Goal: Information Seeking & Learning: Learn about a topic

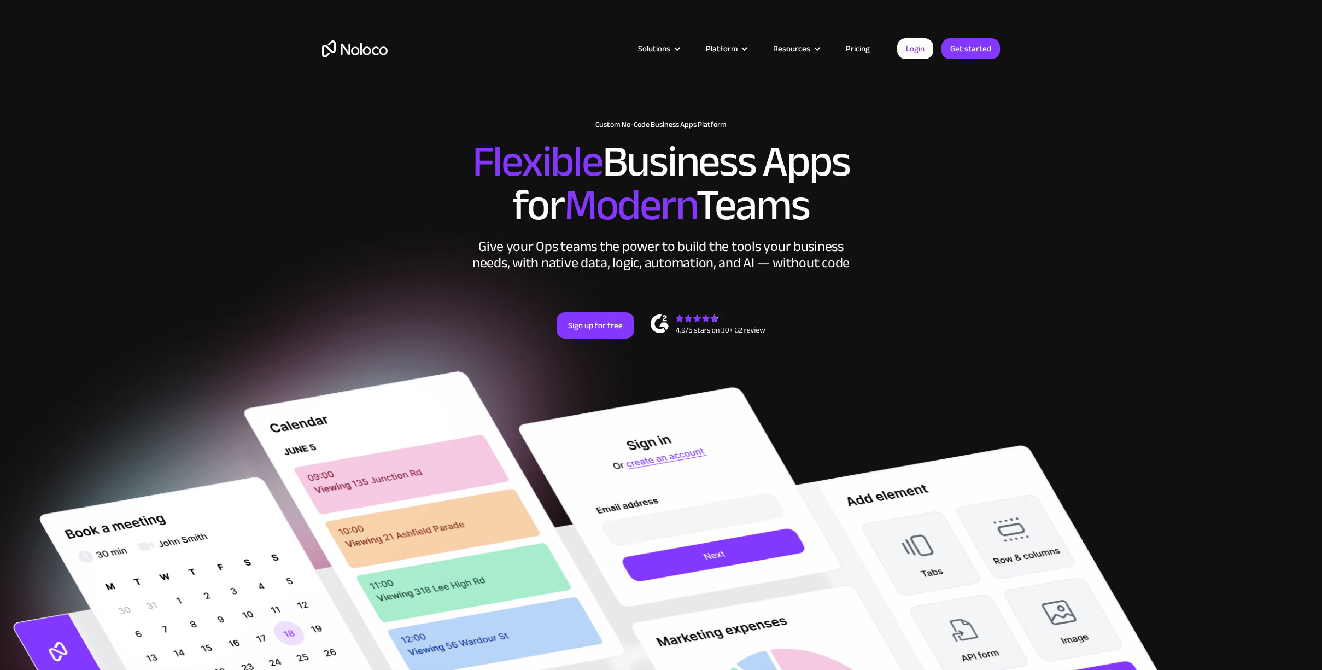
click at [859, 46] on link "Pricing" at bounding box center [857, 49] width 51 height 14
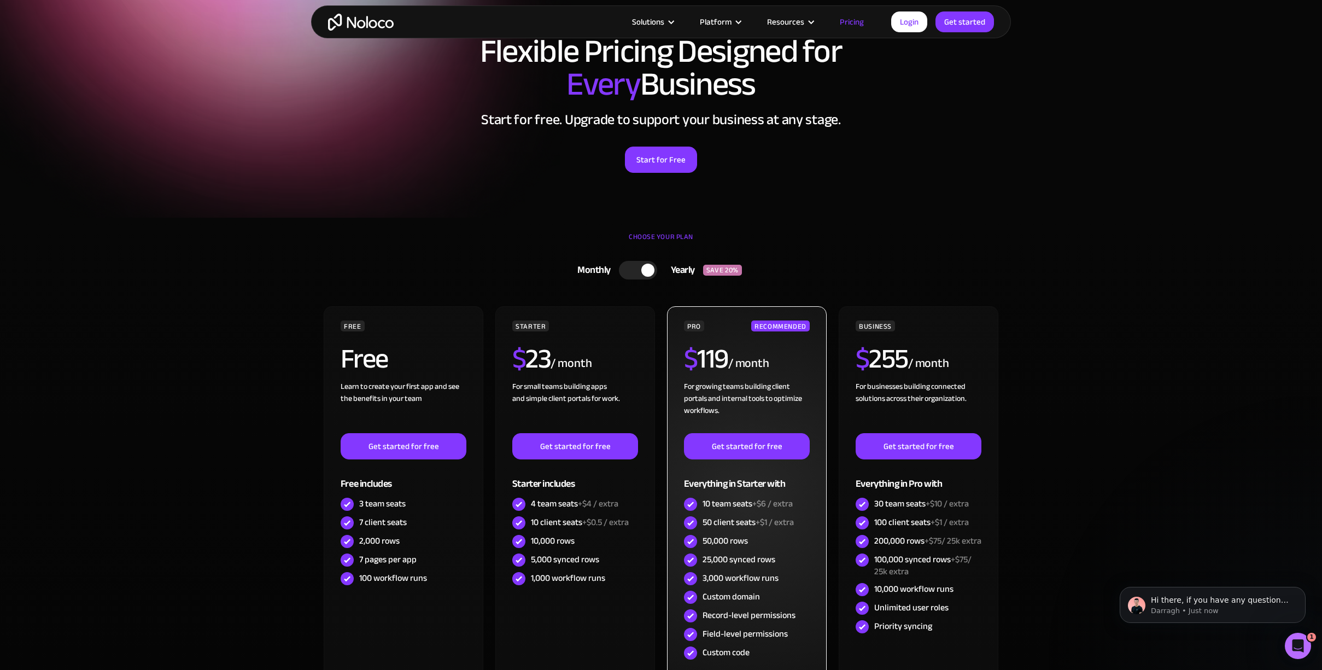
scroll to position [66, 0]
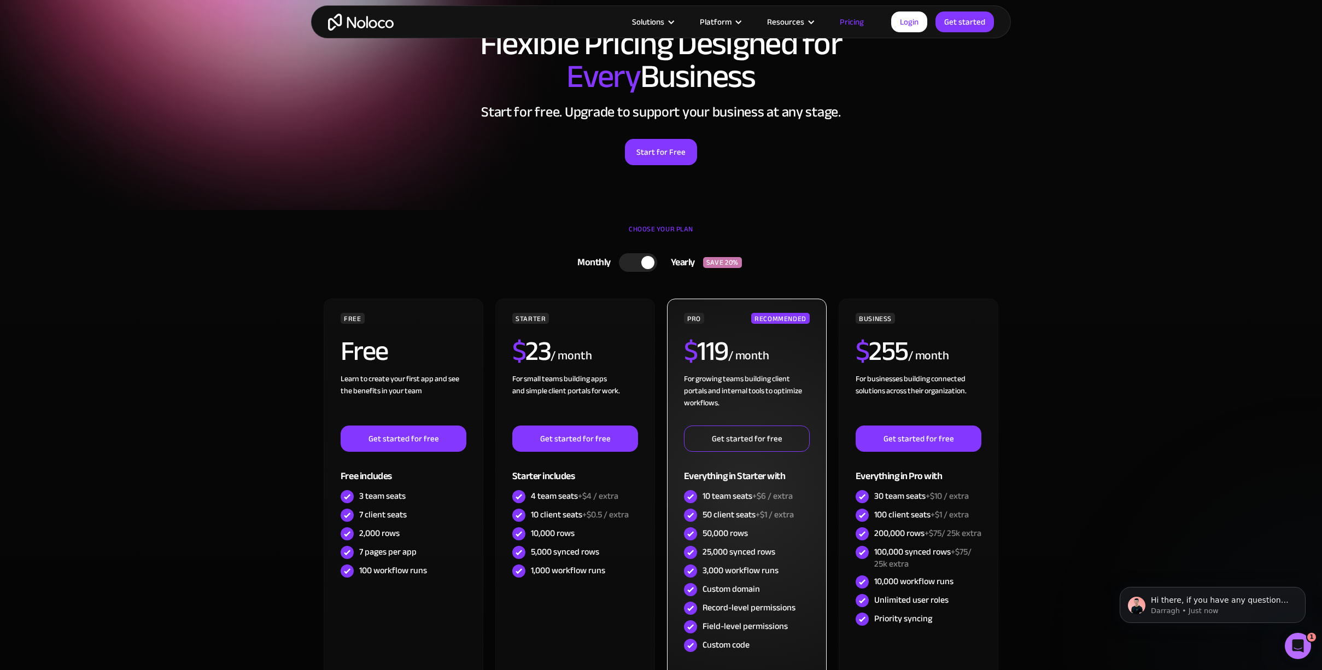
click at [735, 437] on link "Get started for free" at bounding box center [747, 438] width 126 height 26
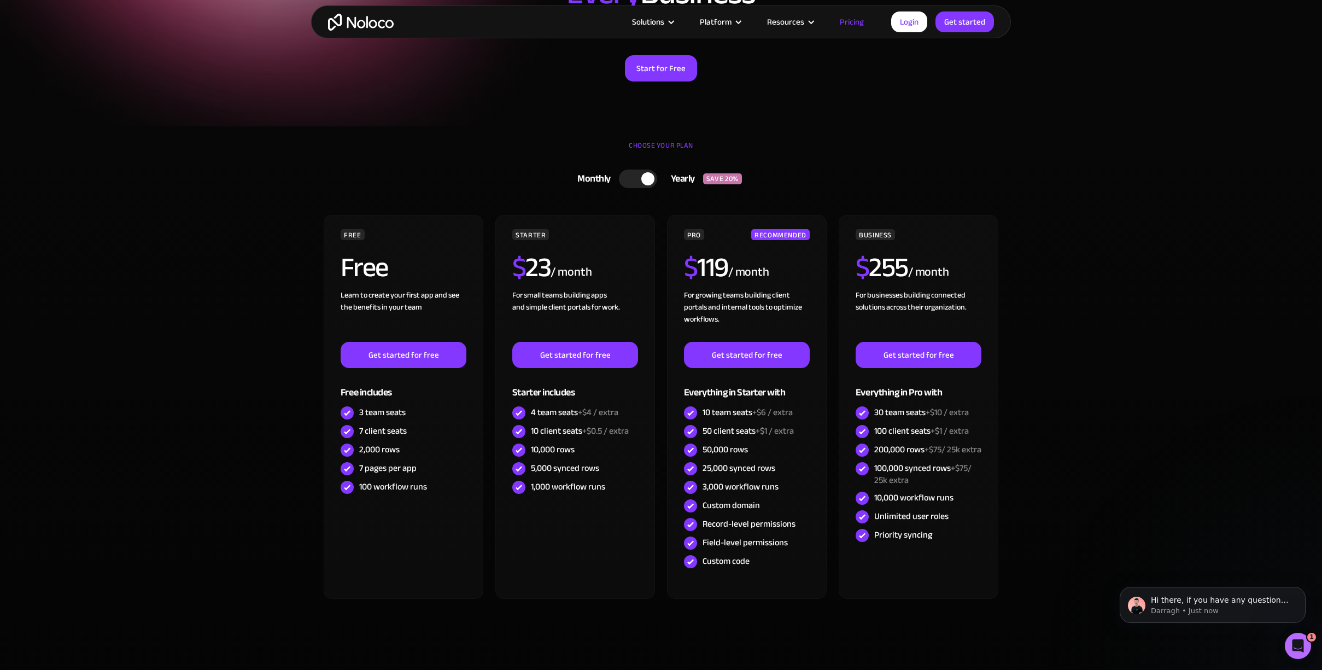
scroll to position [209, 0]
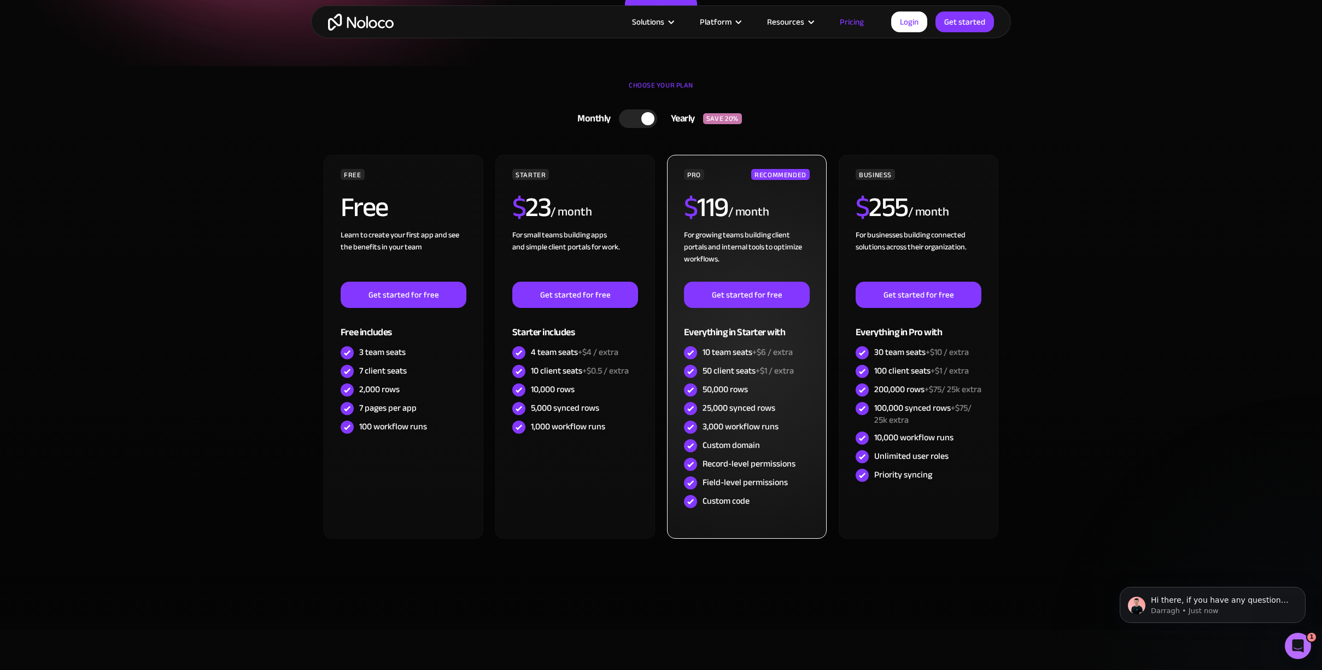
click at [780, 348] on span "+$6 / extra" at bounding box center [772, 352] width 40 height 16
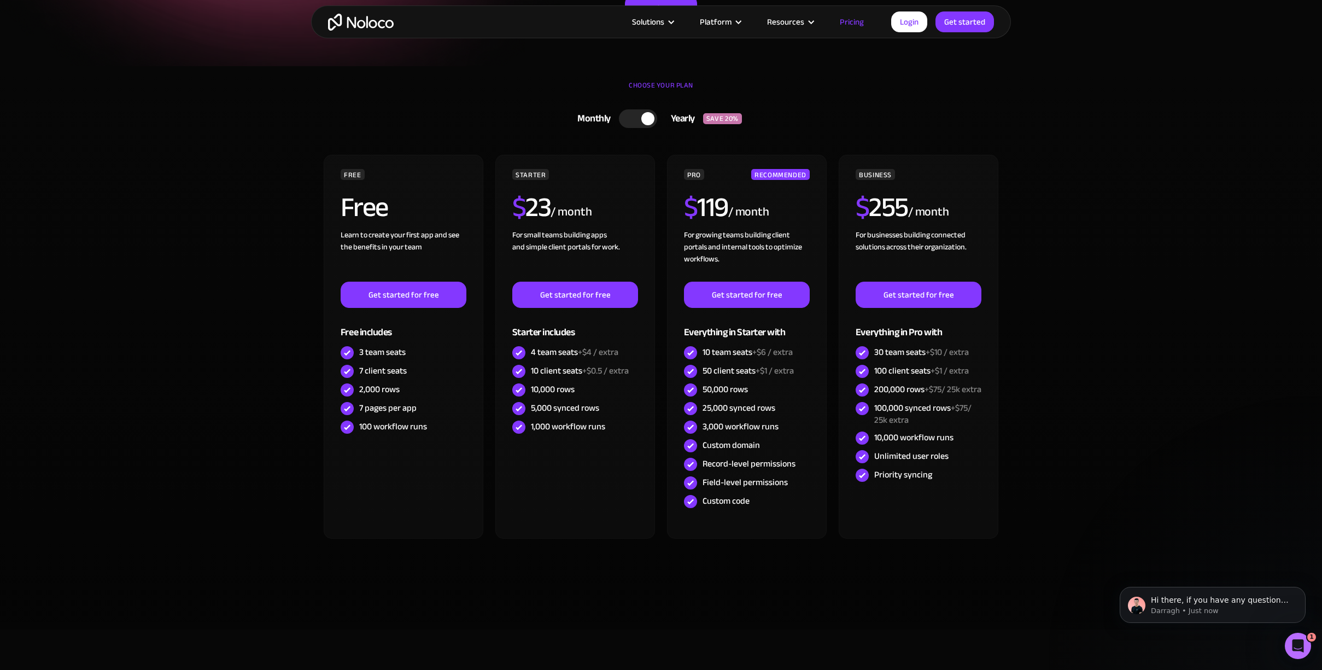
click at [633, 121] on div at bounding box center [638, 118] width 38 height 19
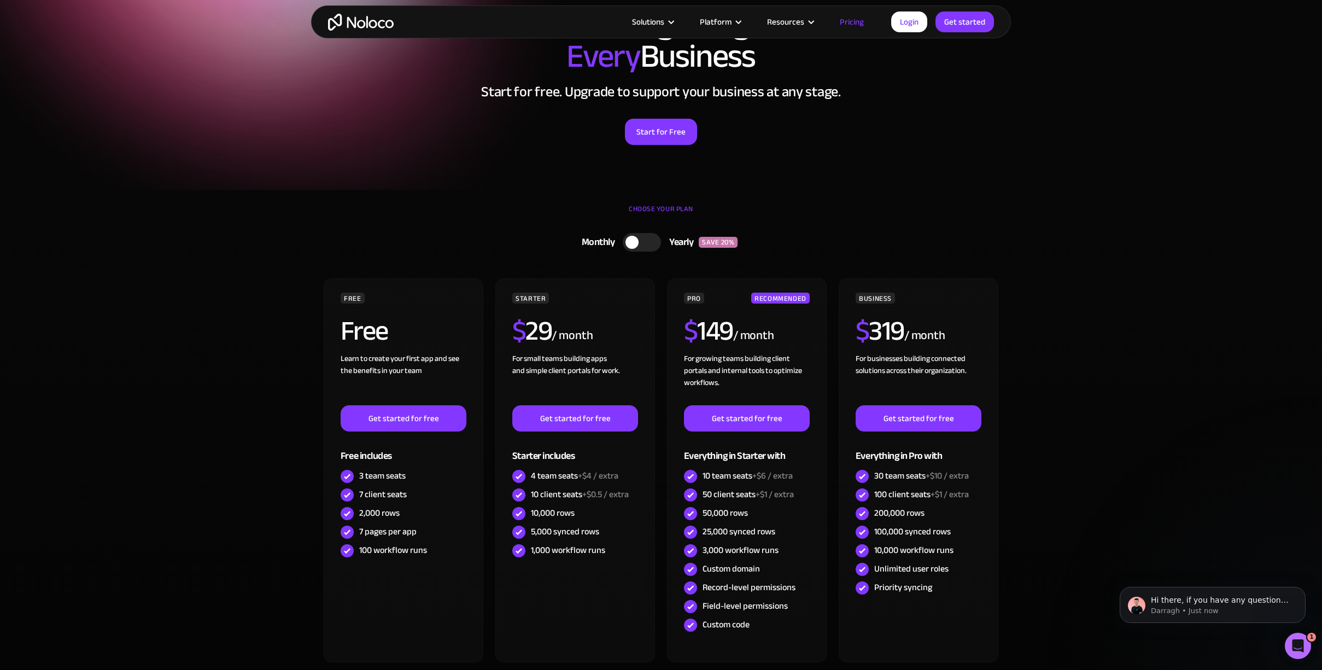
scroll to position [89, 0]
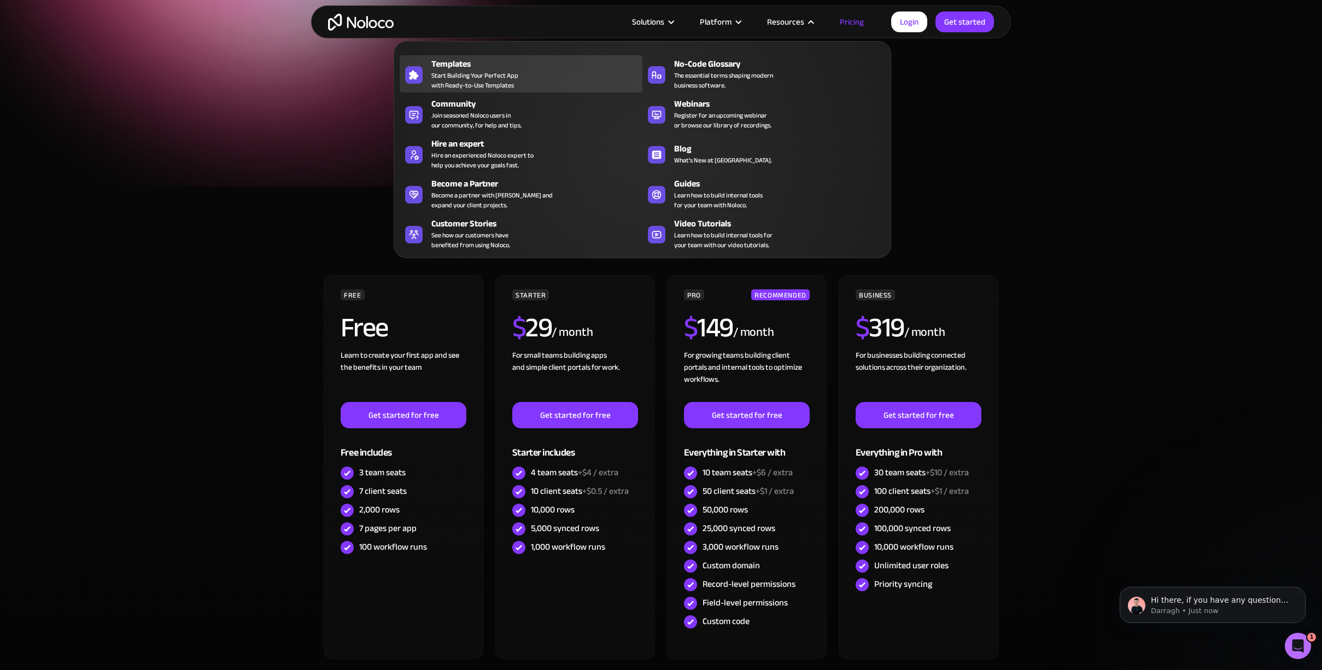
click at [509, 84] on span "Start Building Your Perfect App with Ready-to-Use Templates" at bounding box center [474, 81] width 87 height 20
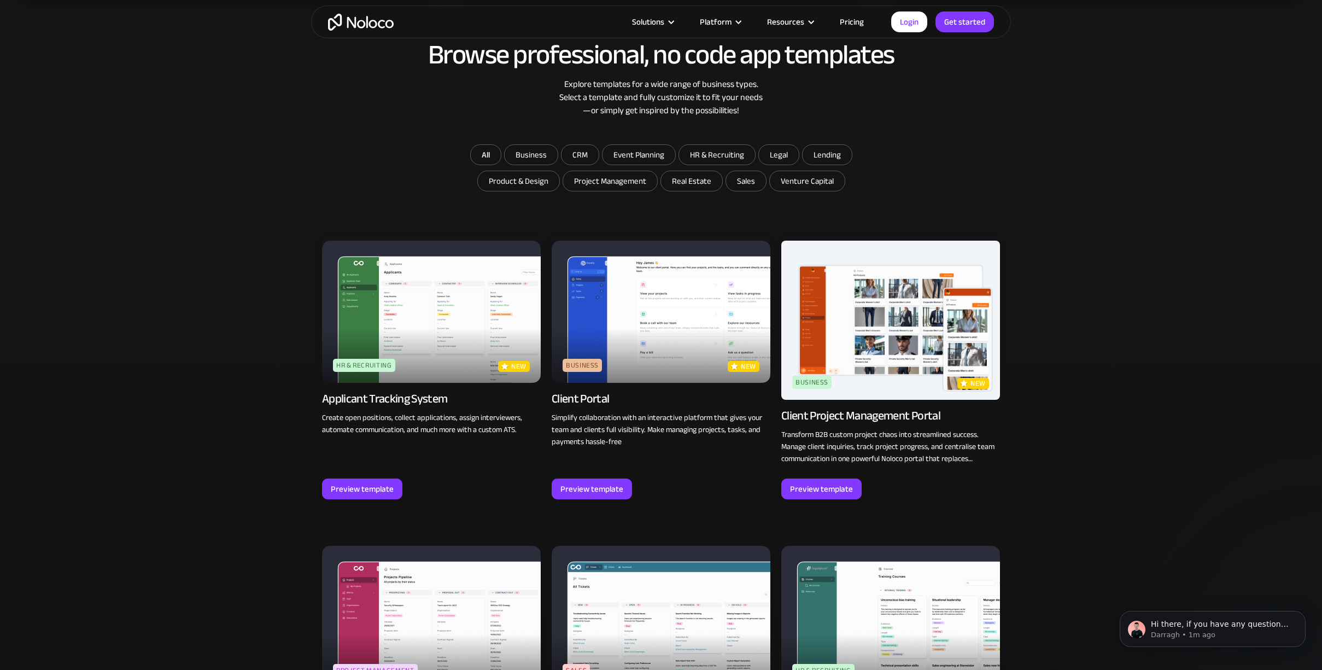
scroll to position [843, 0]
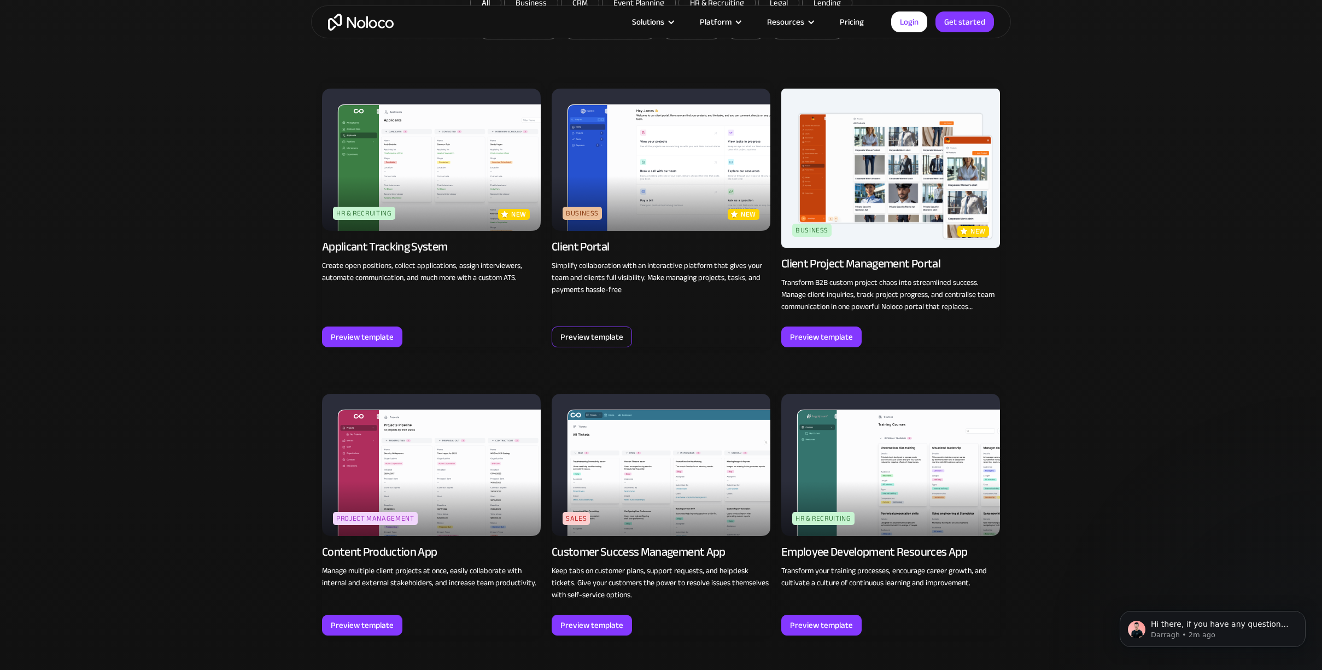
click at [599, 341] on div "Preview template" at bounding box center [591, 337] width 63 height 14
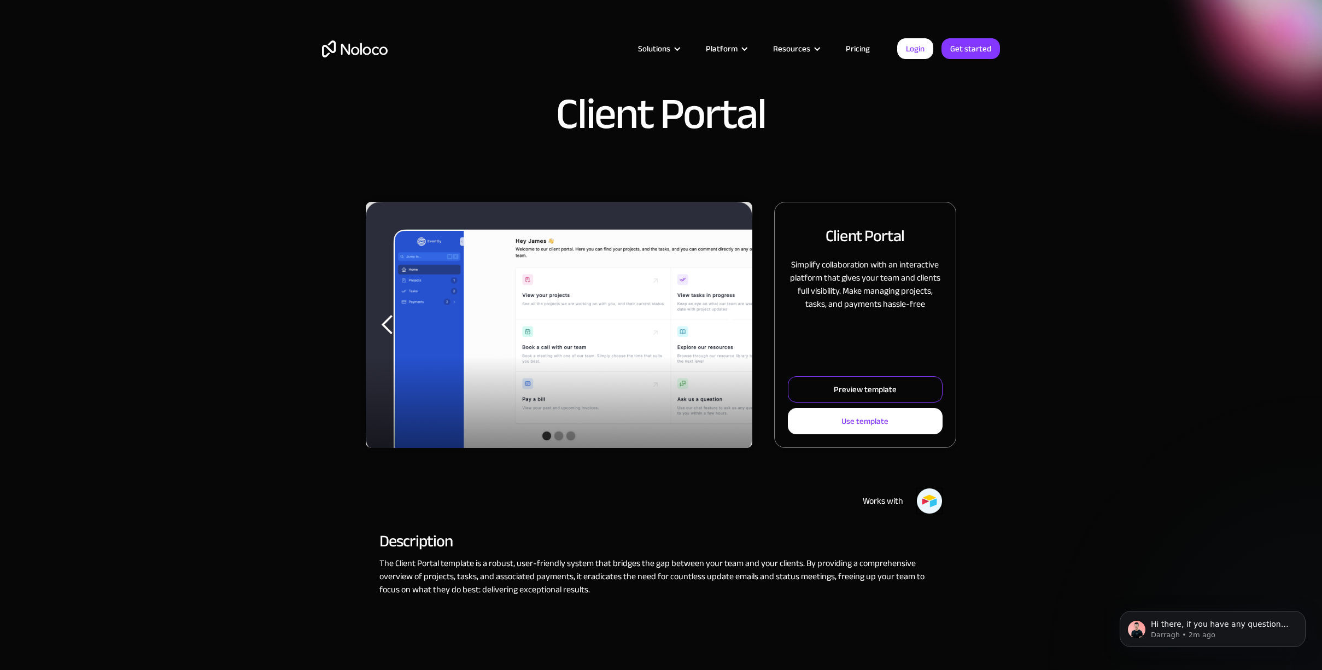
click at [864, 389] on div "Preview template" at bounding box center [865, 389] width 63 height 14
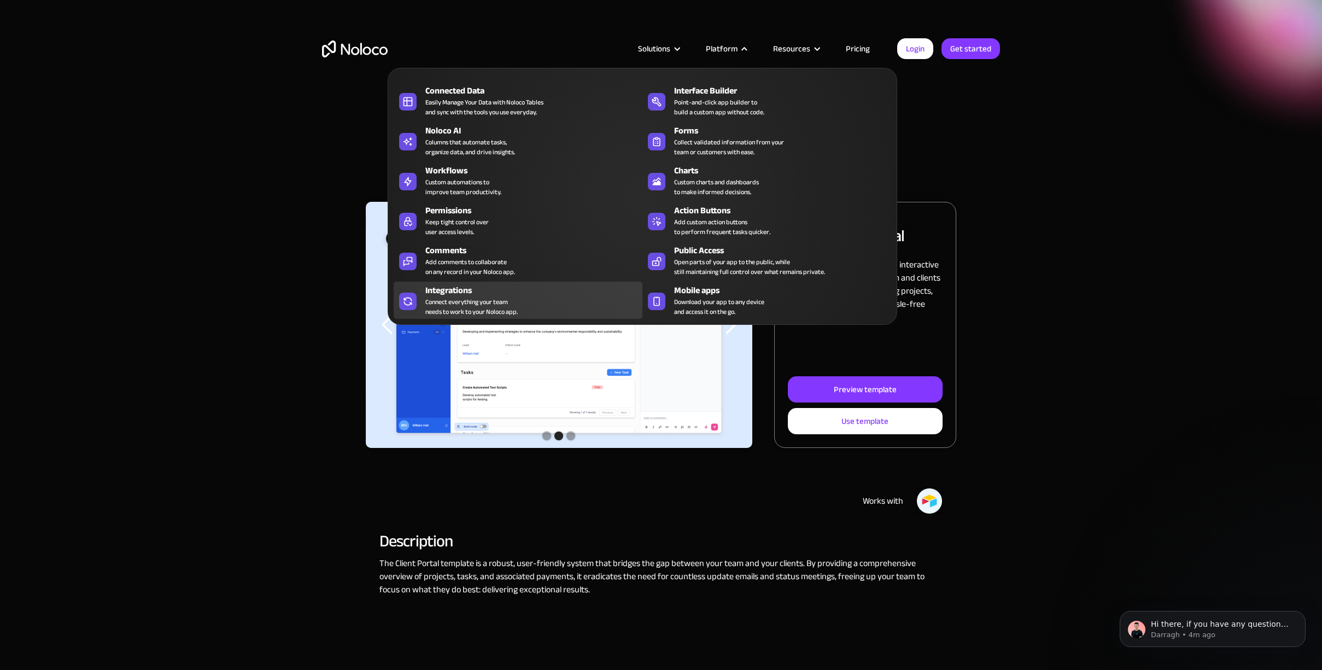
click at [444, 304] on div "Connect everything your team needs to work to your Noloco app." at bounding box center [471, 307] width 92 height 20
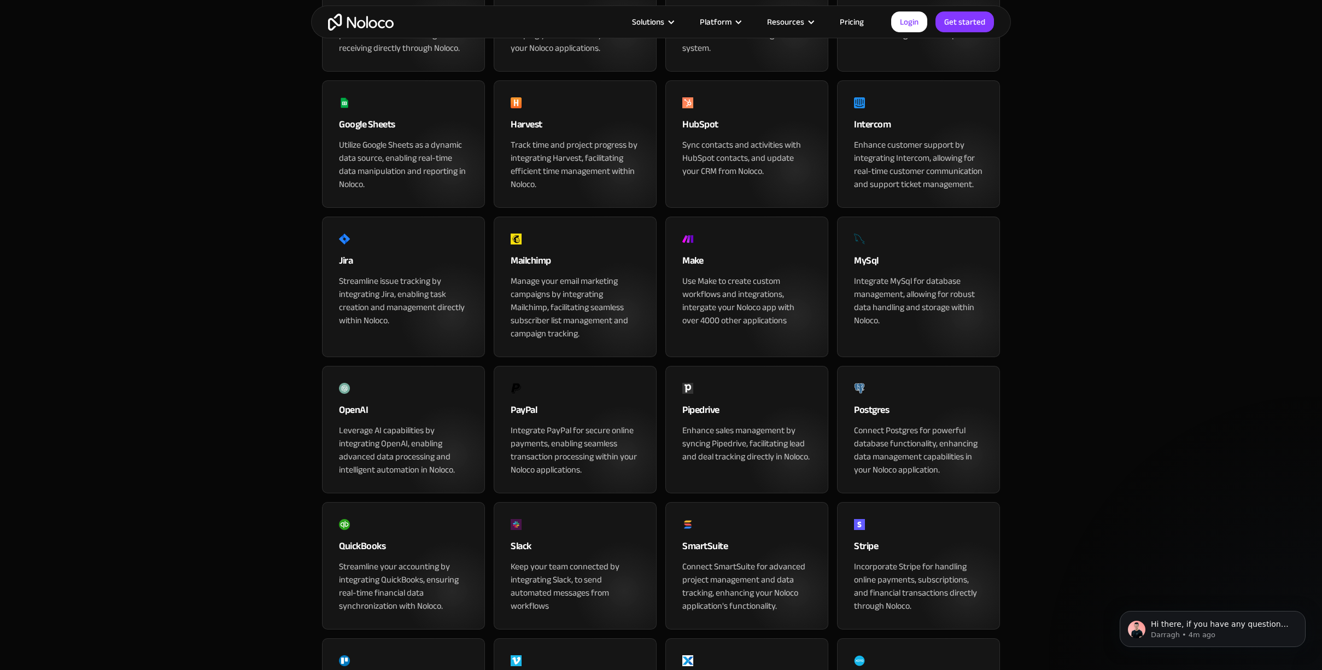
scroll to position [144, 0]
